Goal: Transaction & Acquisition: Obtain resource

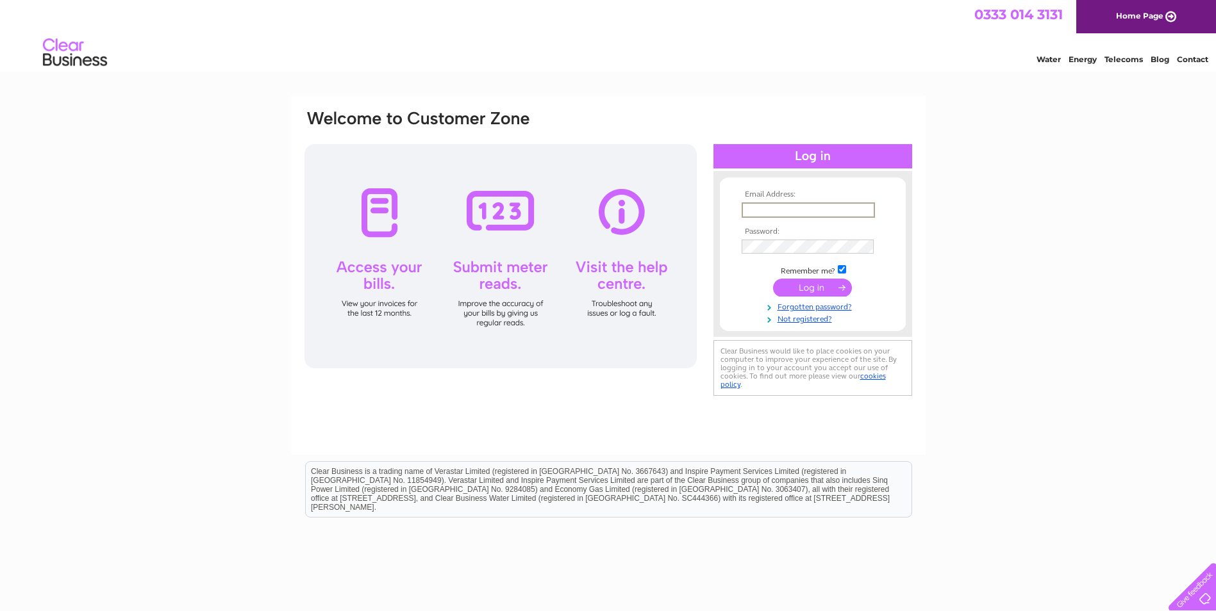
click at [767, 210] on input "text" at bounding box center [807, 210] width 133 height 15
type input "michelle.james@msc.com"
click at [845, 272] on td "Remember me?" at bounding box center [812, 269] width 149 height 13
click at [843, 270] on input "checkbox" at bounding box center [842, 268] width 8 height 8
checkbox input "false"
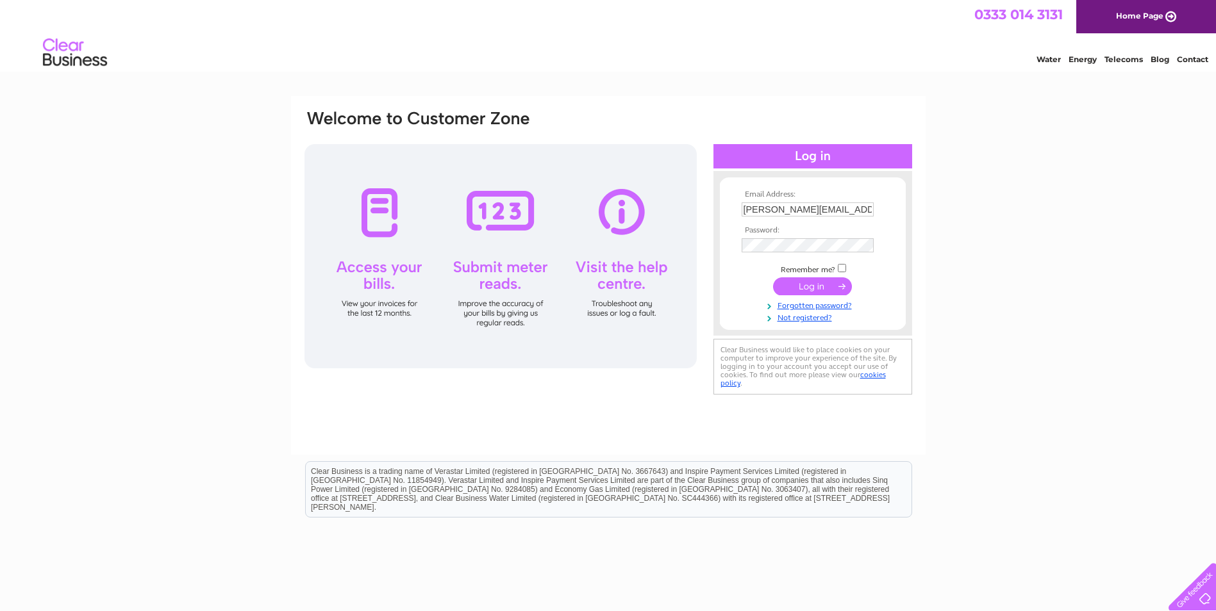
click at [816, 288] on input "submit" at bounding box center [812, 286] width 79 height 18
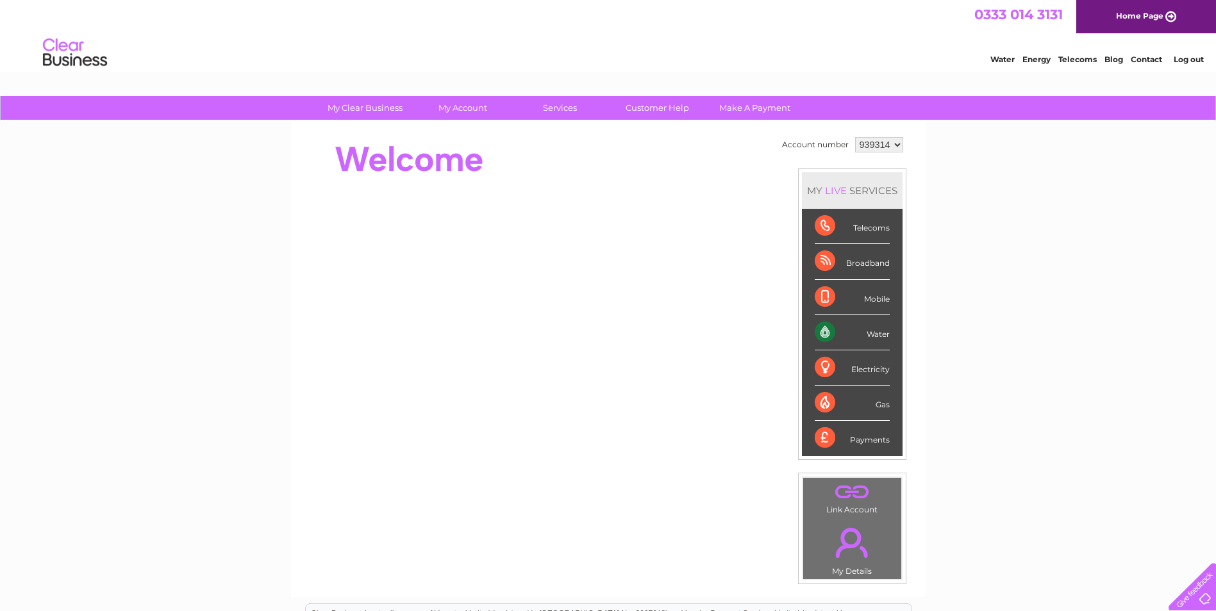
click at [896, 144] on select "939314 977615" at bounding box center [879, 144] width 48 height 15
click at [855, 137] on select "939314 977615" at bounding box center [879, 144] width 48 height 15
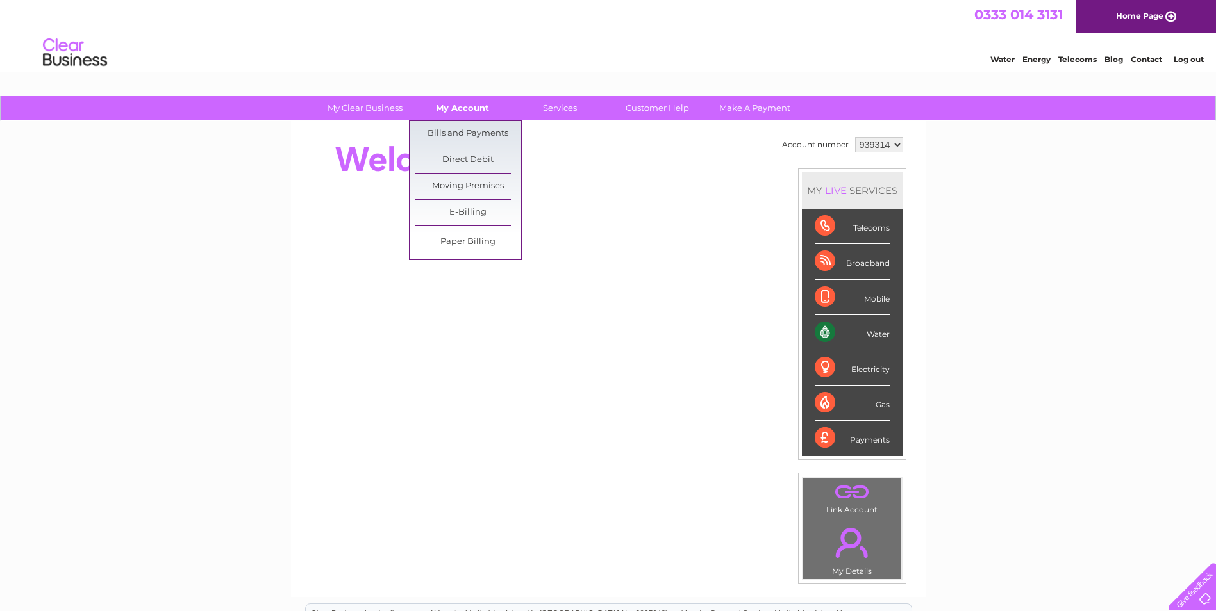
click at [463, 107] on link "My Account" at bounding box center [462, 108] width 106 height 24
click at [468, 127] on link "Bills and Payments" at bounding box center [468, 134] width 106 height 26
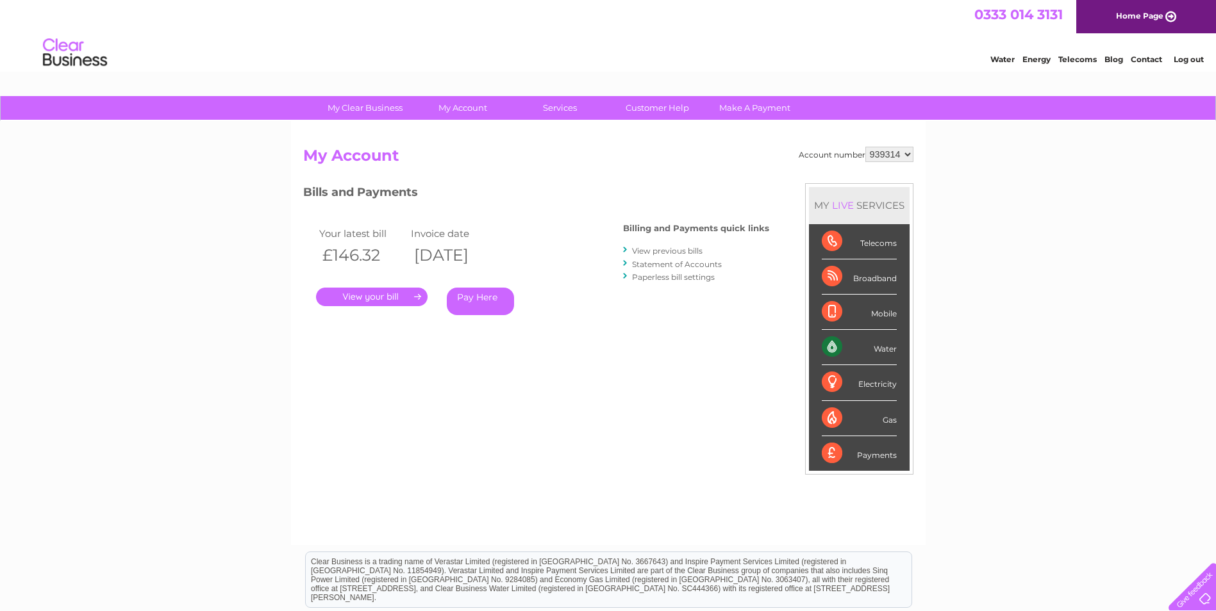
click at [391, 298] on link "." at bounding box center [372, 297] width 112 height 19
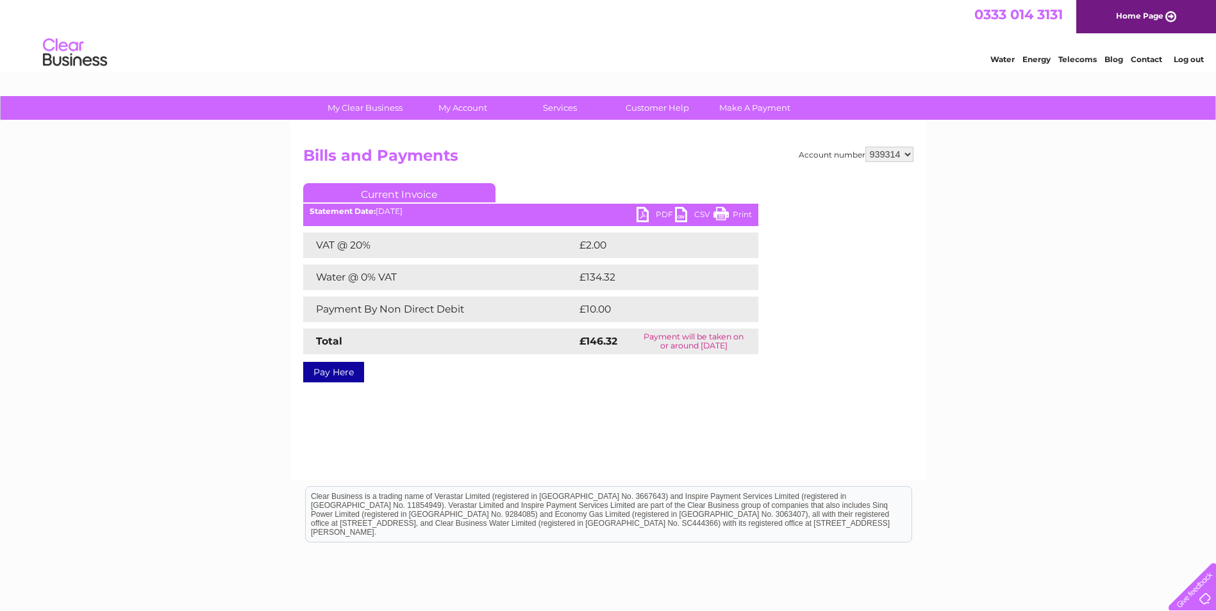
click at [647, 215] on link "PDF" at bounding box center [655, 216] width 38 height 19
click at [906, 157] on select "939314 977615" at bounding box center [889, 154] width 48 height 15
select select "977615"
click at [865, 147] on select "939314 977615" at bounding box center [889, 154] width 48 height 15
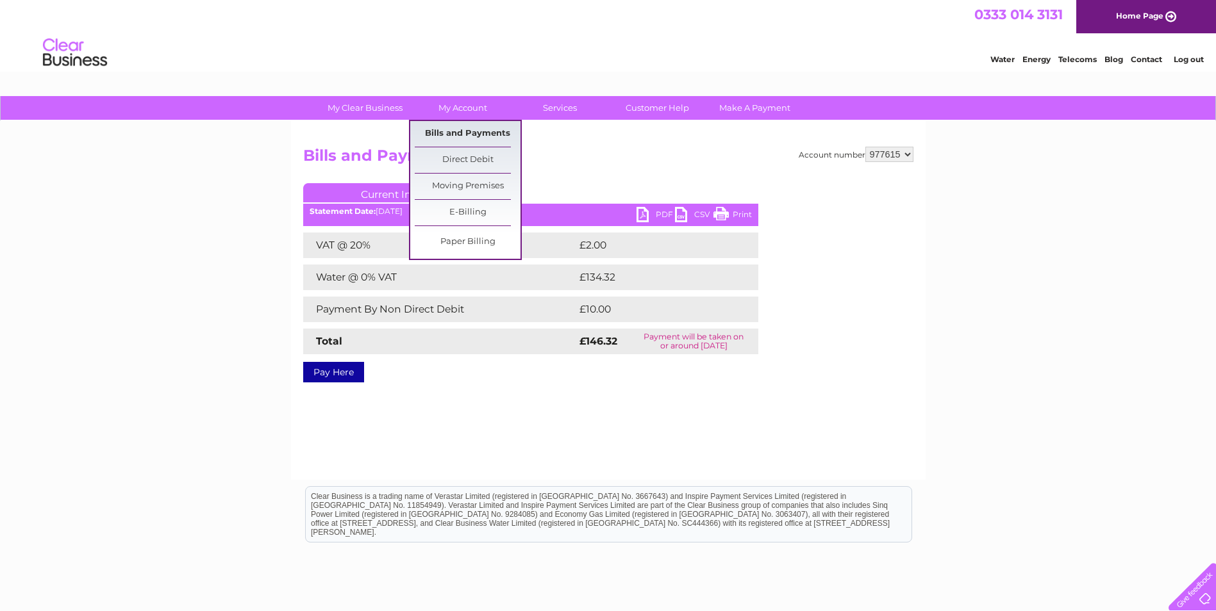
click at [465, 128] on link "Bills and Payments" at bounding box center [468, 134] width 106 height 26
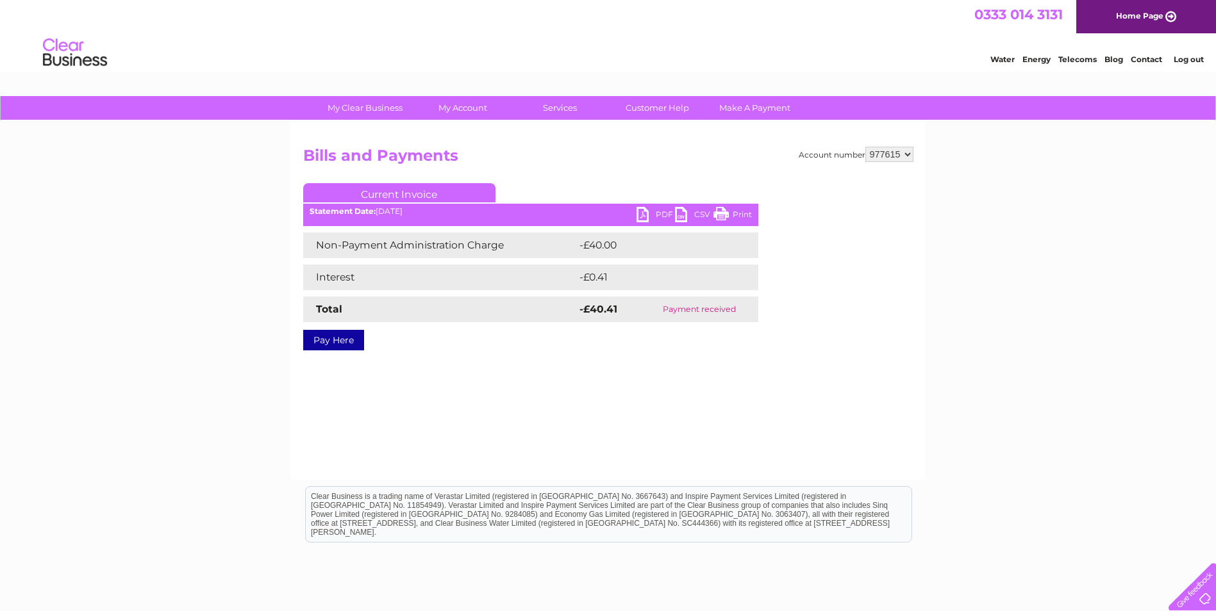
click at [1192, 58] on link "Log out" at bounding box center [1188, 59] width 30 height 10
